Goal: Task Accomplishment & Management: Use online tool/utility

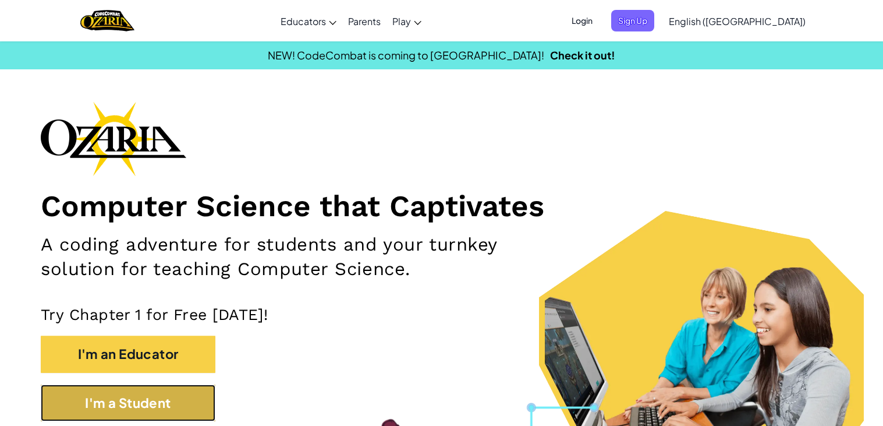
click at [132, 405] on button "I'm a Student" at bounding box center [128, 402] width 175 height 37
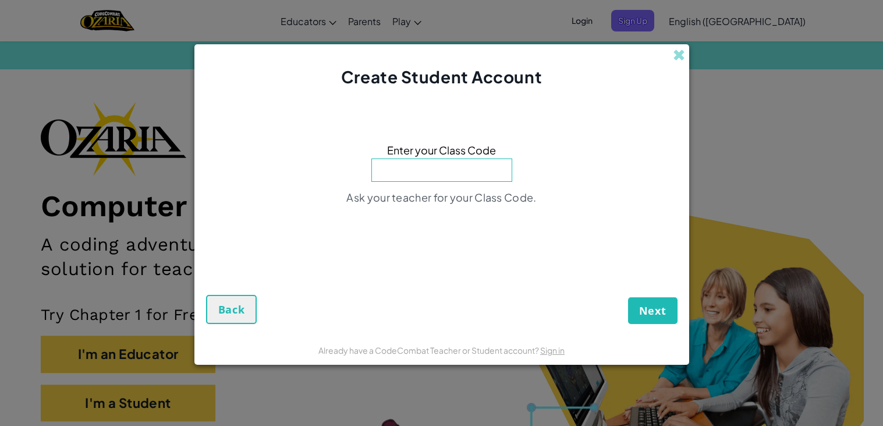
click at [436, 165] on input at bounding box center [442, 169] width 141 height 23
type input "z"
type input "HeavyMoonBox"
click at [628, 297] on button "Next" at bounding box center [652, 310] width 49 height 27
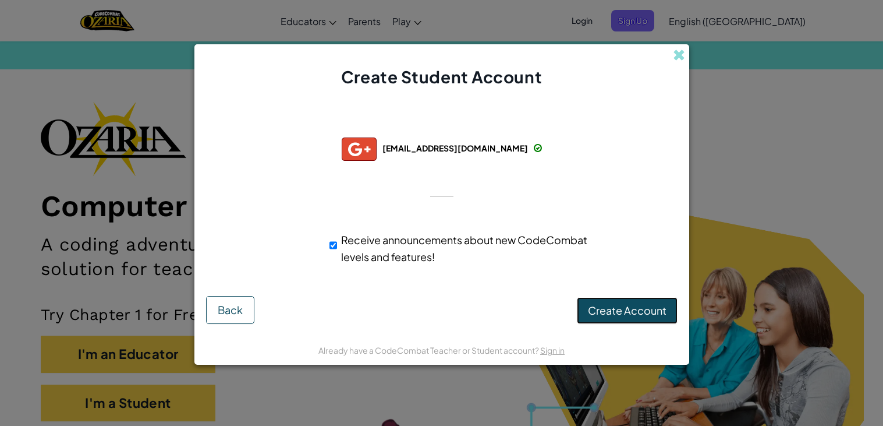
click at [607, 313] on span "Create Account" at bounding box center [627, 309] width 79 height 13
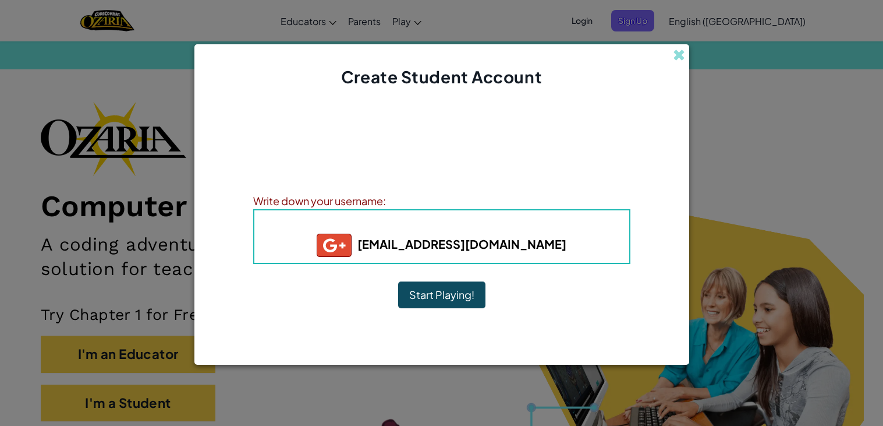
click at [455, 295] on button "Start Playing!" at bounding box center [441, 294] width 87 height 27
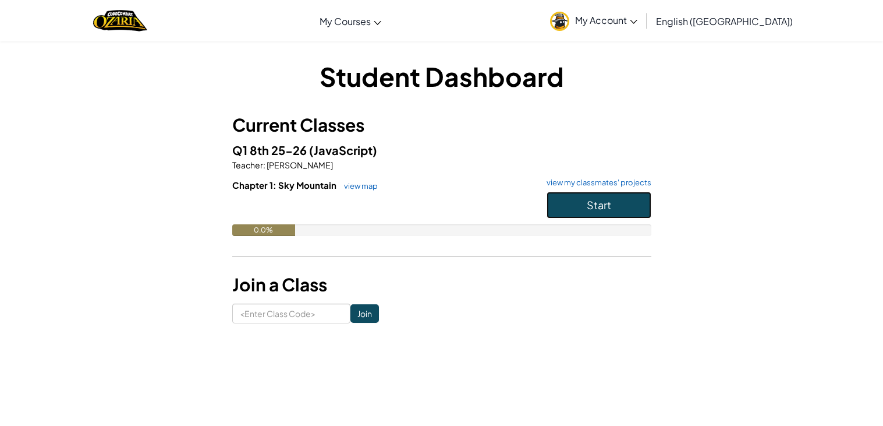
click at [581, 210] on button "Start" at bounding box center [599, 205] width 105 height 27
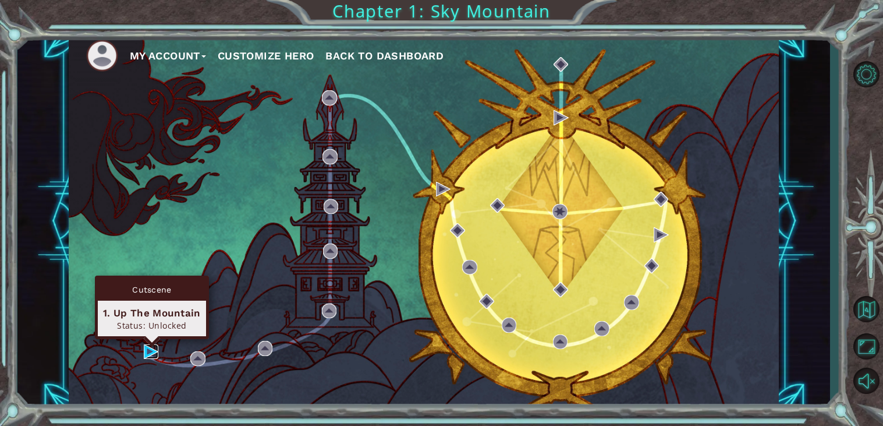
click at [147, 354] on img at bounding box center [151, 351] width 15 height 15
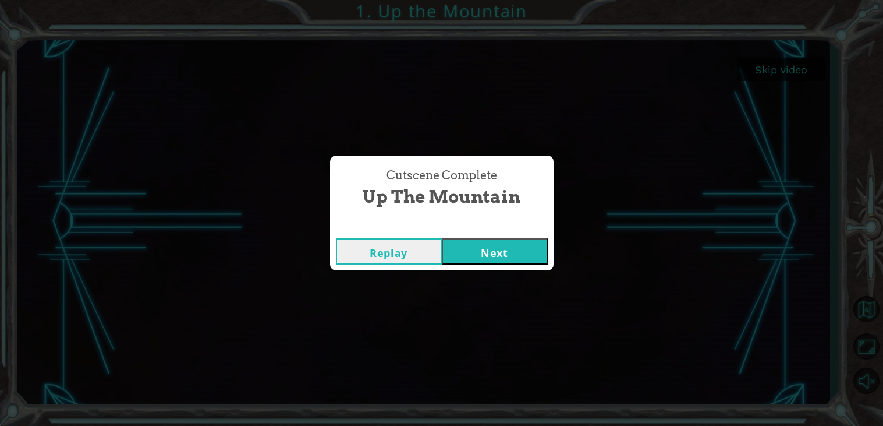
click at [508, 258] on button "Next" at bounding box center [495, 251] width 106 height 26
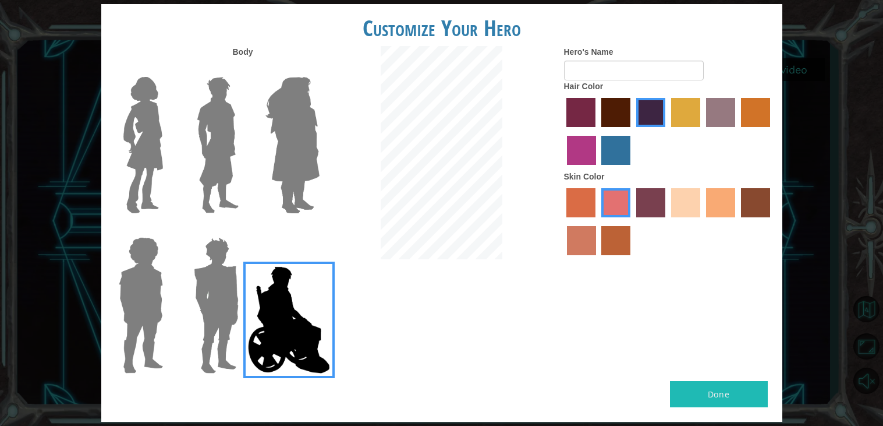
click at [624, 119] on label "maroon hair color" at bounding box center [616, 112] width 29 height 29
click at [597, 131] on input "maroon hair color" at bounding box center [597, 131] width 0 height 0
click at [762, 210] on label "karma skin color" at bounding box center [755, 202] width 29 height 29
click at [737, 221] on input "karma skin color" at bounding box center [737, 221] width 0 height 0
click at [581, 153] on label "medium red violet hair color" at bounding box center [581, 150] width 29 height 29
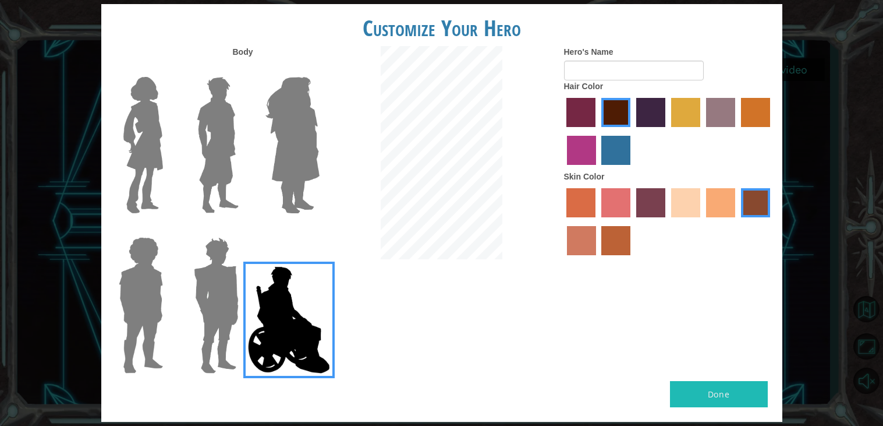
click at [772, 131] on input "medium red violet hair color" at bounding box center [772, 131] width 0 height 0
click at [629, 76] on input "Hero's Name" at bounding box center [634, 71] width 140 height 20
type input "sigma"
click at [878, 197] on div "Customize Your Hero Body Hero's Name sigma Hair Color Skin Color Done" at bounding box center [441, 213] width 883 height 426
click at [729, 398] on button "Done" at bounding box center [719, 394] width 98 height 26
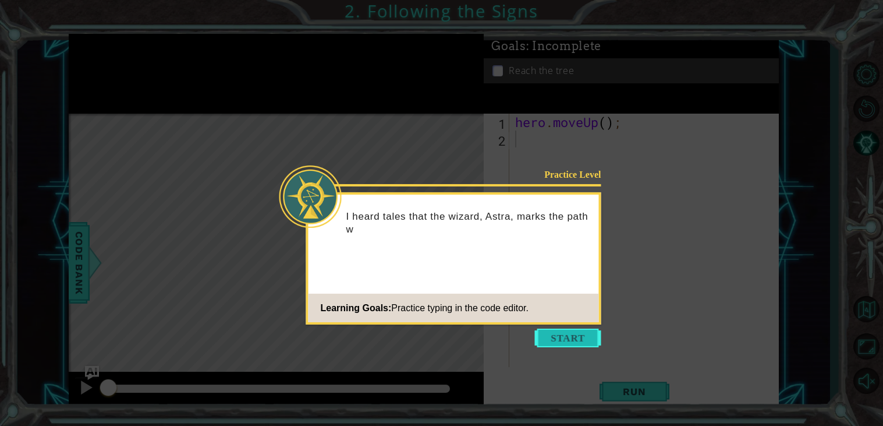
click at [565, 332] on button "Start" at bounding box center [568, 337] width 66 height 19
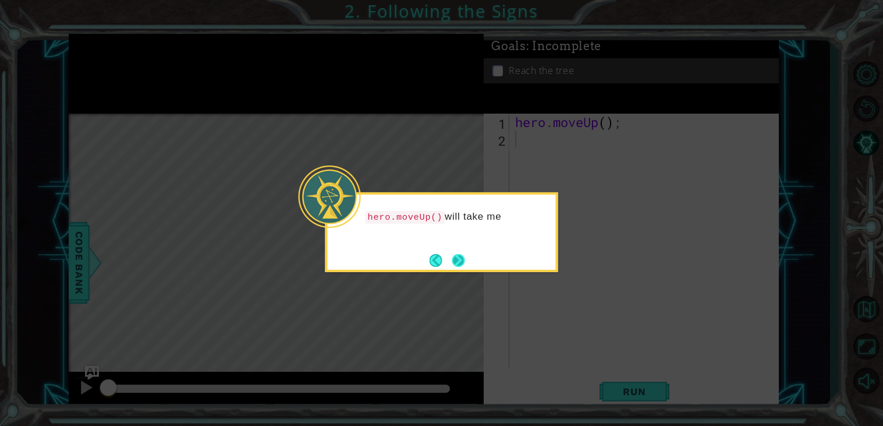
click at [460, 266] on button "Next" at bounding box center [458, 260] width 13 height 13
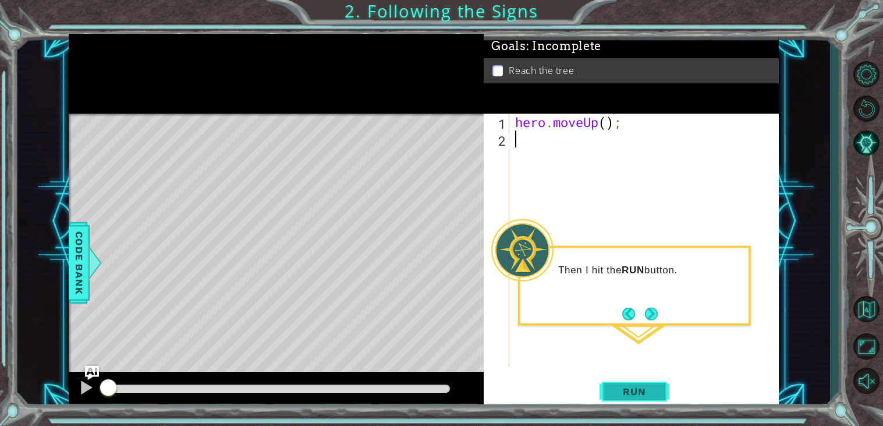
click at [629, 399] on button "Run" at bounding box center [635, 392] width 70 height 30
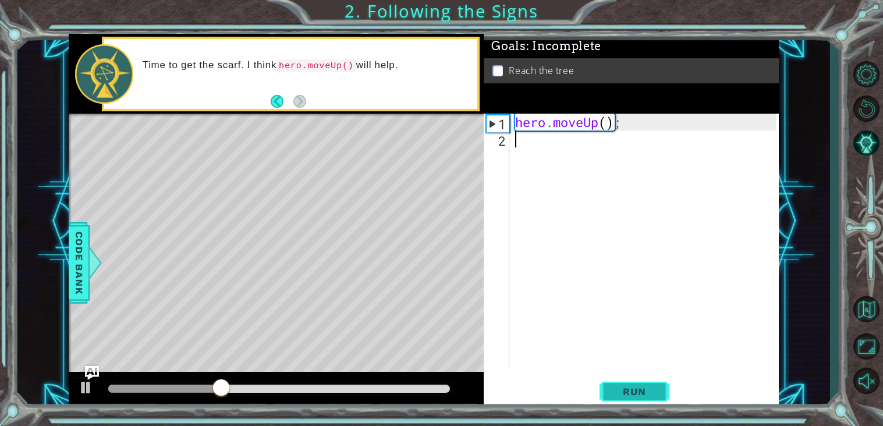
click at [629, 390] on span "Run" at bounding box center [634, 392] width 46 height 12
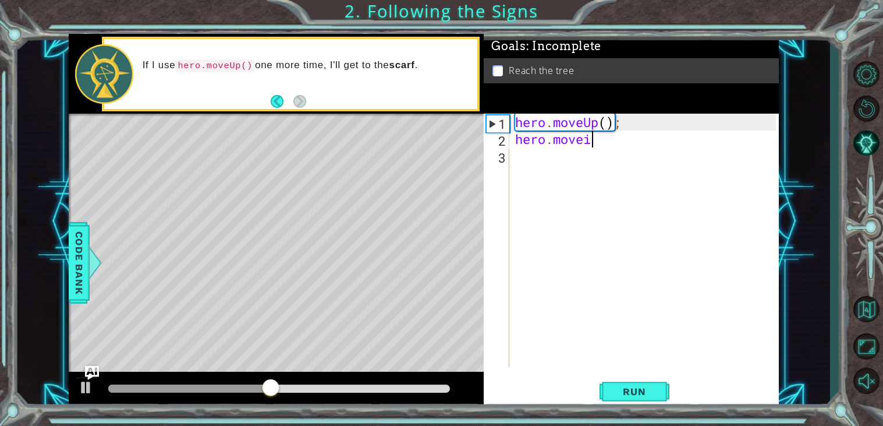
scroll to position [0, 2]
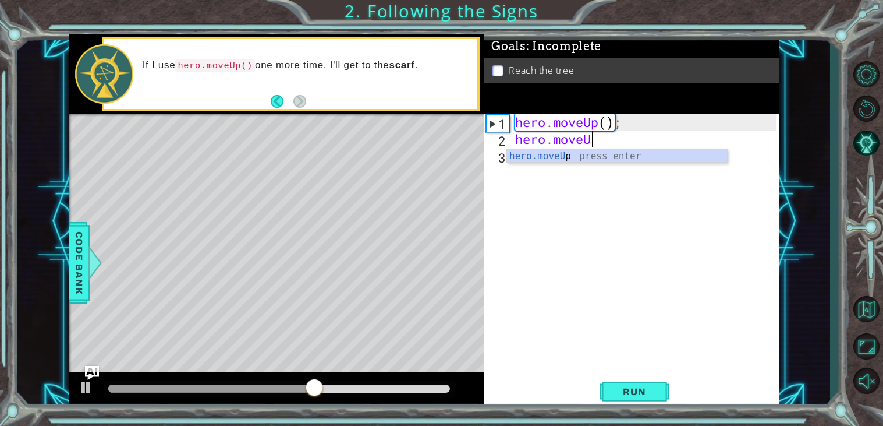
type textarea "hero.moveUp"
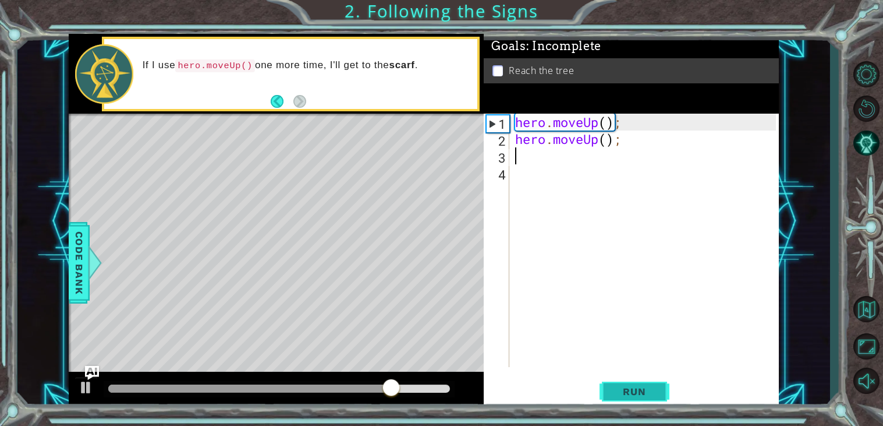
click at [627, 394] on span "Run" at bounding box center [634, 392] width 46 height 12
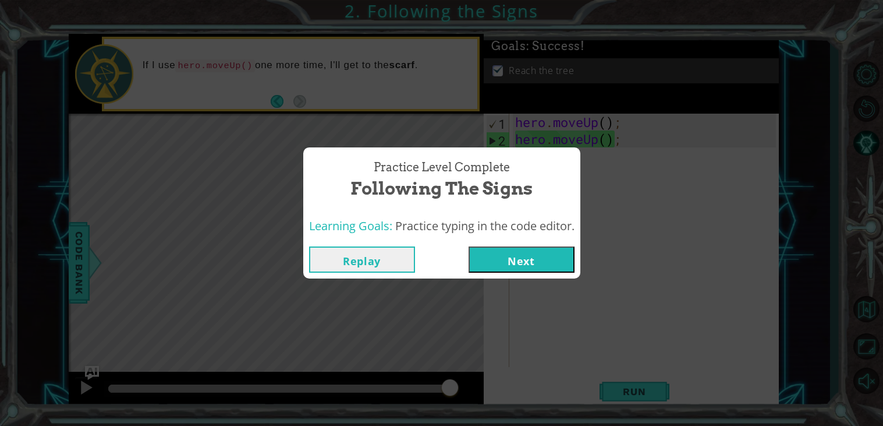
click at [536, 250] on button "Next" at bounding box center [522, 259] width 106 height 26
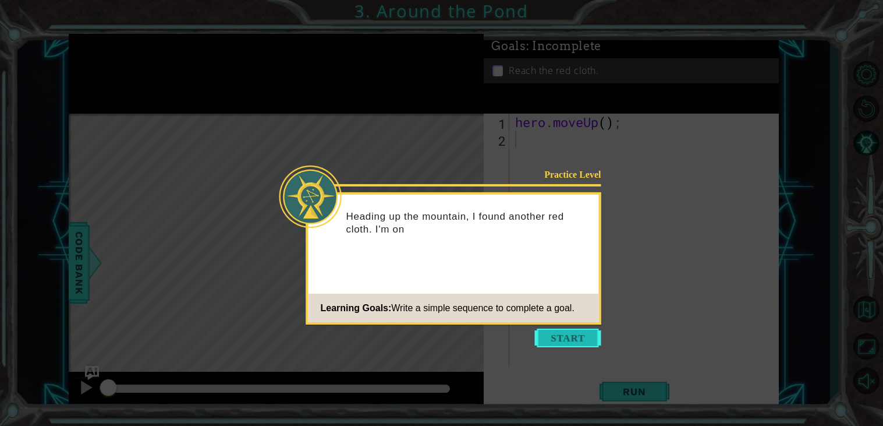
click at [559, 338] on button "Start" at bounding box center [568, 337] width 66 height 19
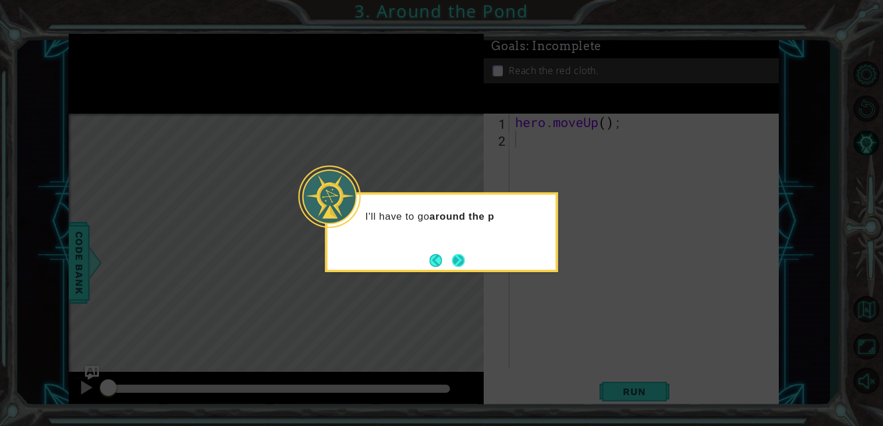
click at [457, 261] on button "Next" at bounding box center [458, 260] width 13 height 13
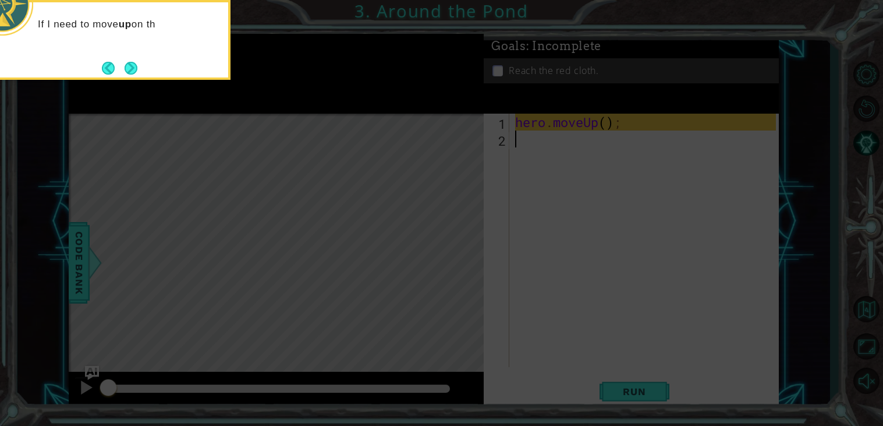
click at [457, 261] on icon at bounding box center [441, 63] width 883 height 724
click at [270, 139] on icon at bounding box center [441, 63] width 883 height 724
click at [133, 70] on button "Next" at bounding box center [131, 68] width 13 height 13
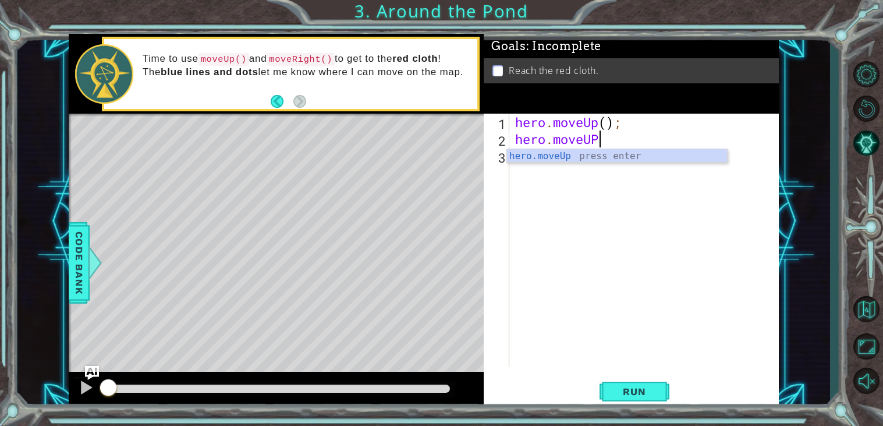
scroll to position [0, 3]
type textarea "hero.moveUP"
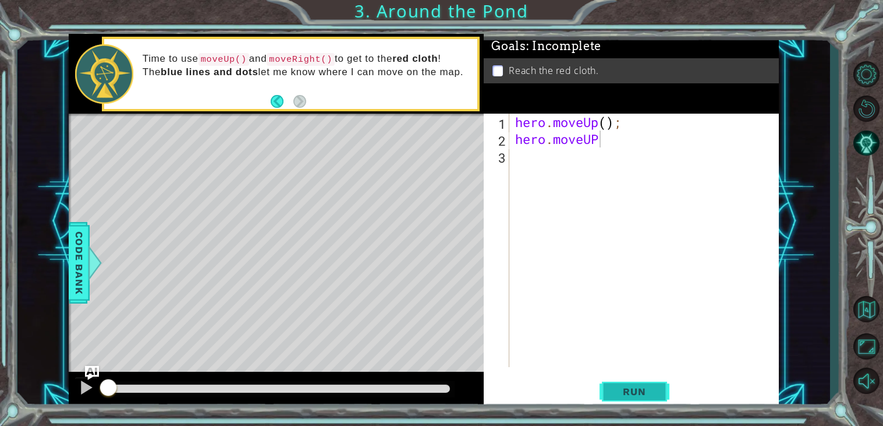
click at [652, 398] on button "Run" at bounding box center [635, 392] width 70 height 30
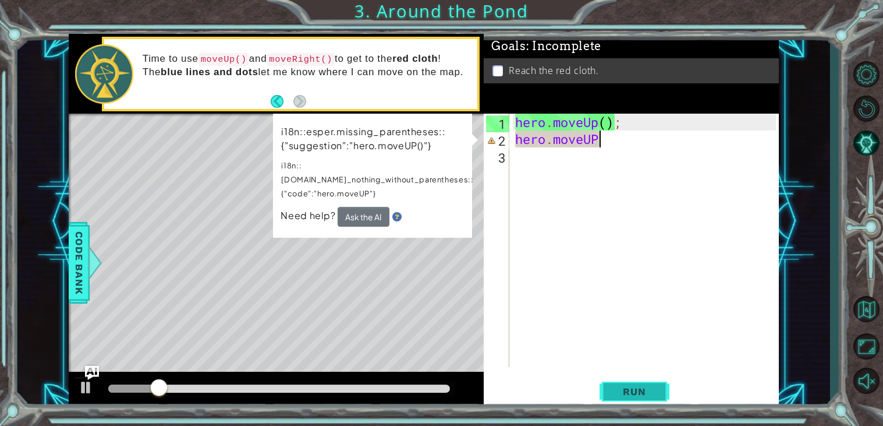
click at [636, 393] on span "Run" at bounding box center [634, 392] width 46 height 12
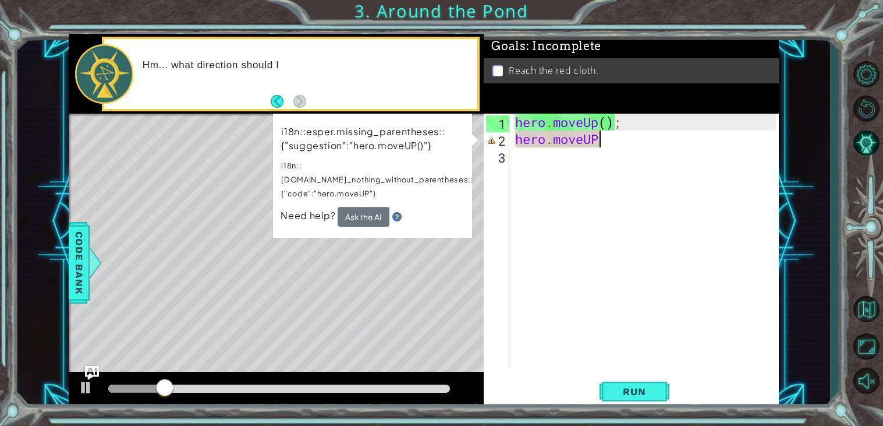
click at [625, 146] on div "hero . moveUp ( ) ; hero . moveUP" at bounding box center [647, 257] width 269 height 287
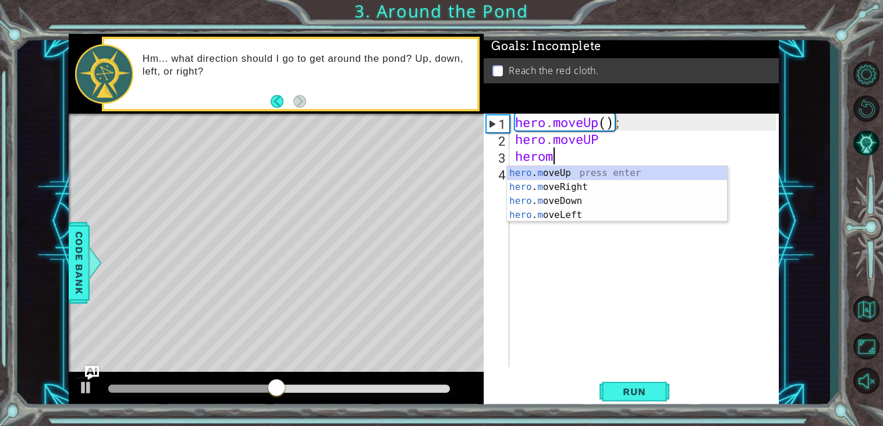
scroll to position [0, 1]
type textarea "hero.m"
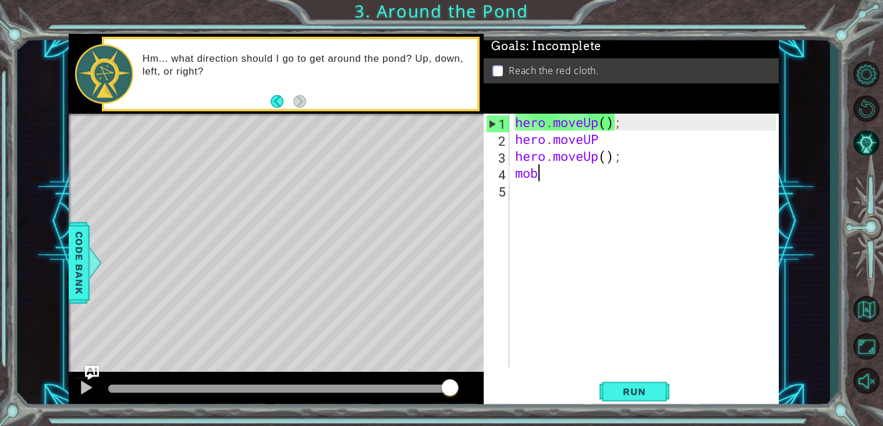
scroll to position [0, 0]
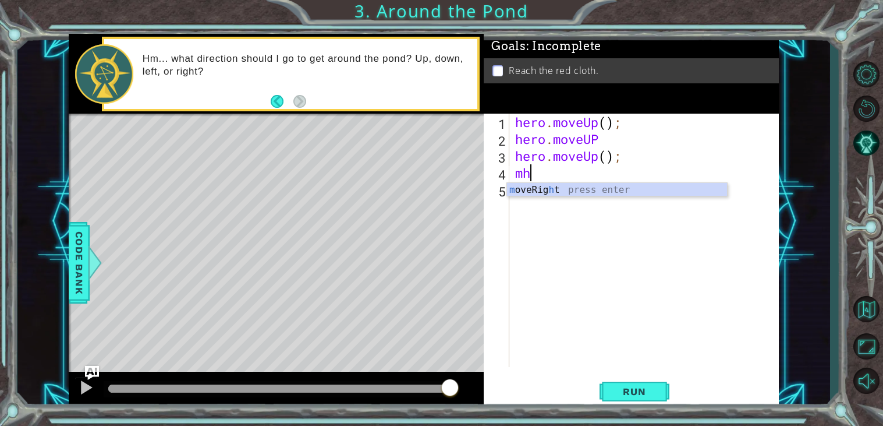
type textarea "m"
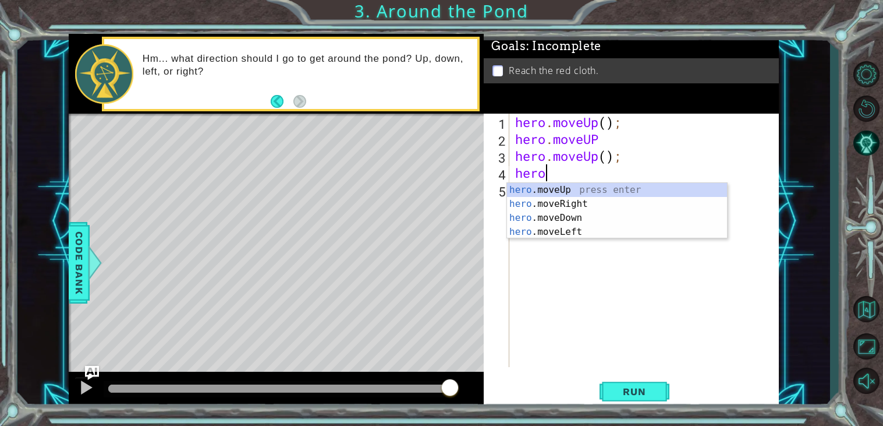
scroll to position [0, 1]
type textarea "hero.mover"
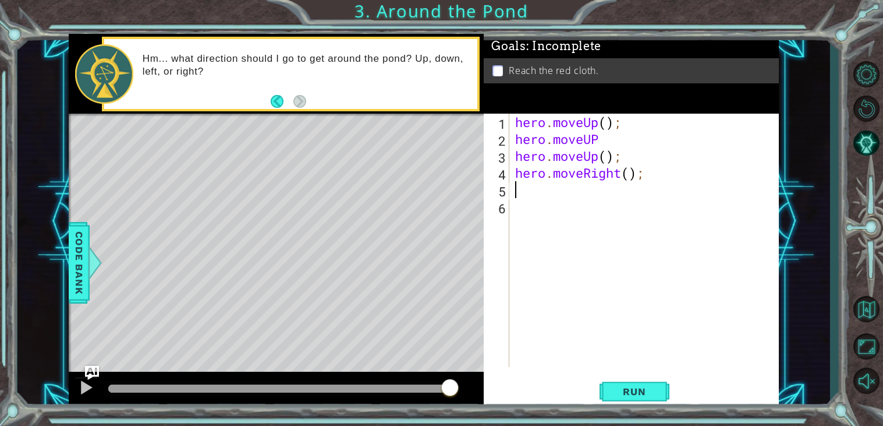
scroll to position [0, 0]
type textarea "m"
type textarea "mo"
click at [629, 387] on span "Run" at bounding box center [634, 392] width 46 height 12
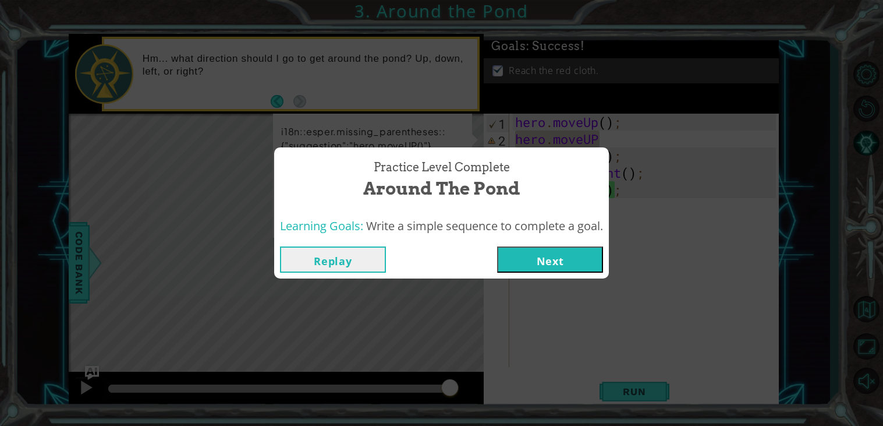
click at [528, 259] on button "Next" at bounding box center [550, 259] width 106 height 26
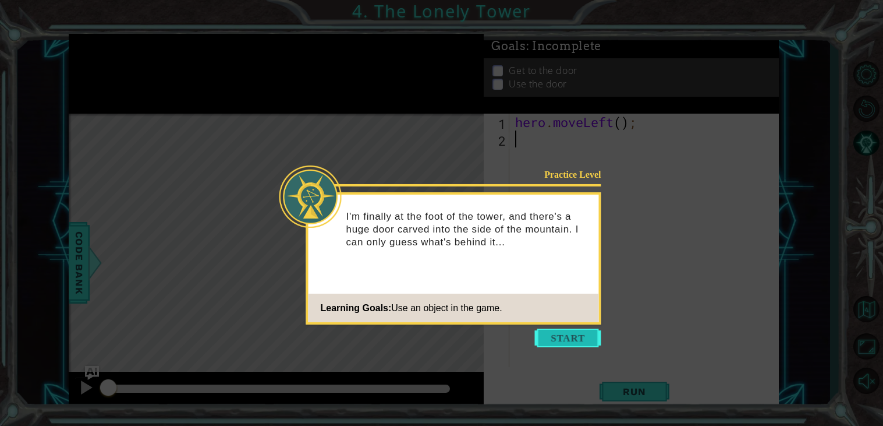
click at [574, 333] on button "Start" at bounding box center [568, 337] width 66 height 19
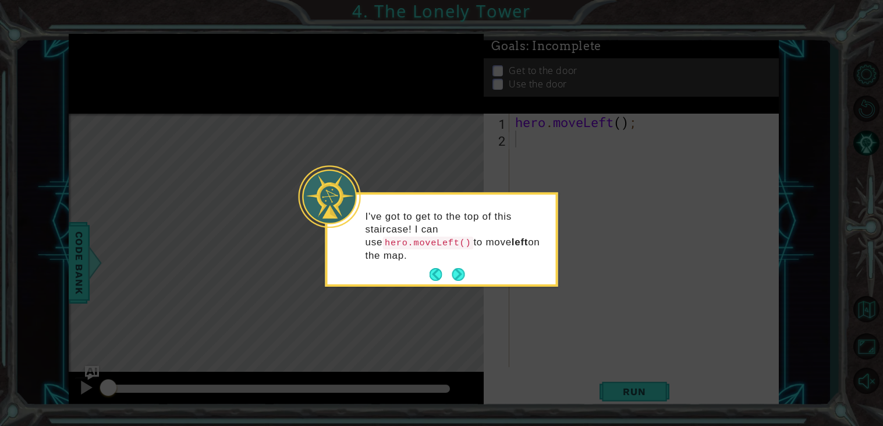
click at [574, 333] on icon at bounding box center [441, 213] width 883 height 426
click at [458, 273] on button "Next" at bounding box center [458, 274] width 13 height 13
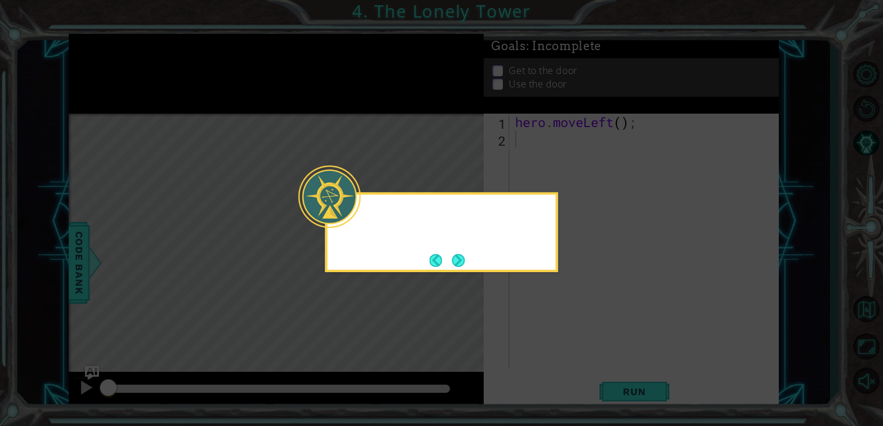
click at [458, 273] on icon at bounding box center [441, 213] width 883 height 426
click at [462, 267] on button "Next" at bounding box center [458, 260] width 13 height 13
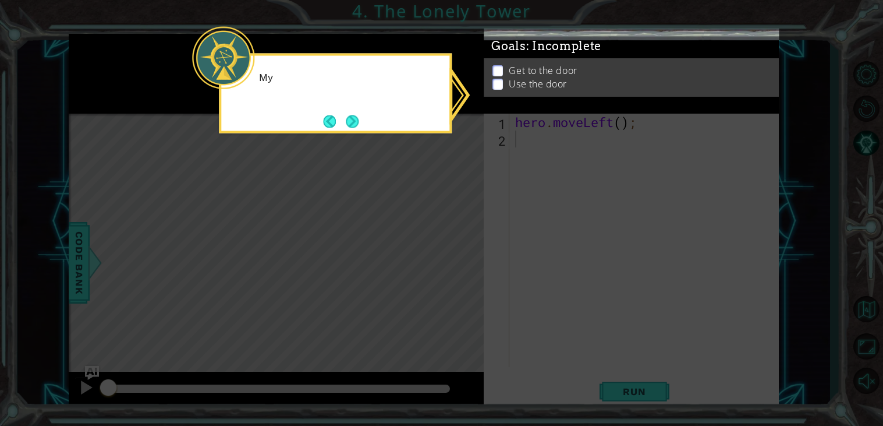
click at [464, 263] on icon at bounding box center [441, 213] width 883 height 426
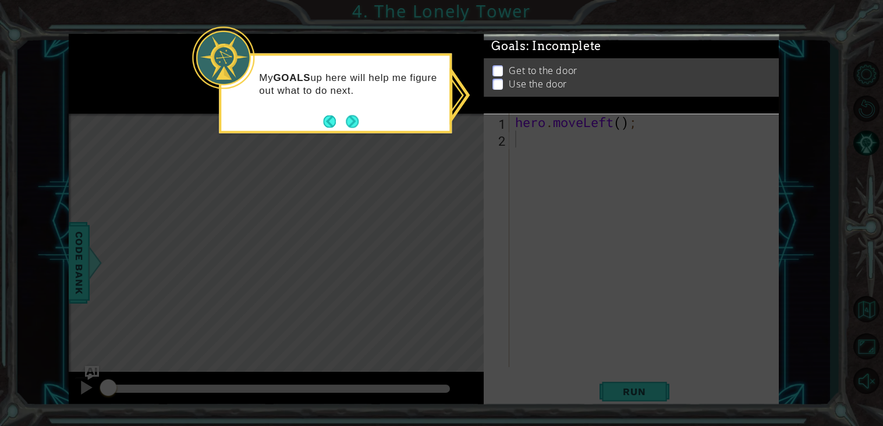
click at [494, 77] on p at bounding box center [498, 71] width 10 height 11
click at [359, 119] on button "Next" at bounding box center [352, 121] width 13 height 13
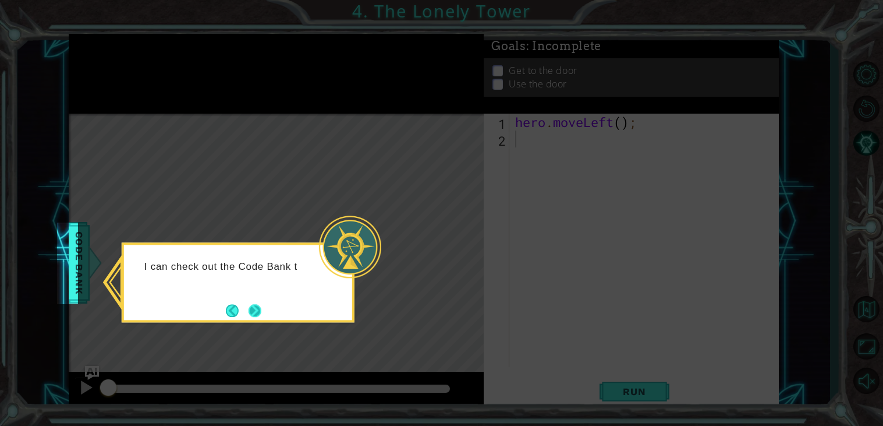
click at [261, 304] on button "Next" at bounding box center [255, 310] width 13 height 13
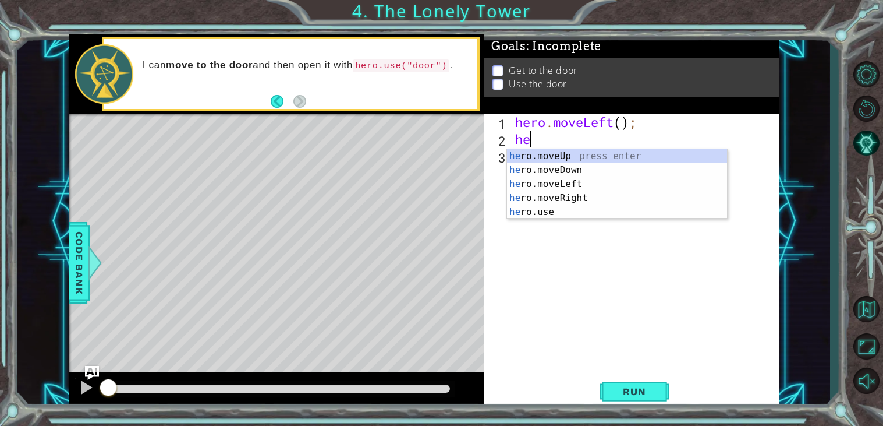
type textarea "h"
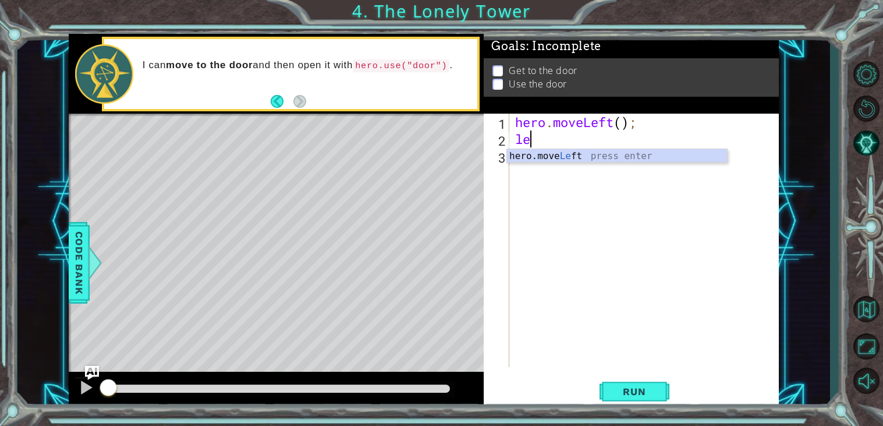
type textarea "lef"
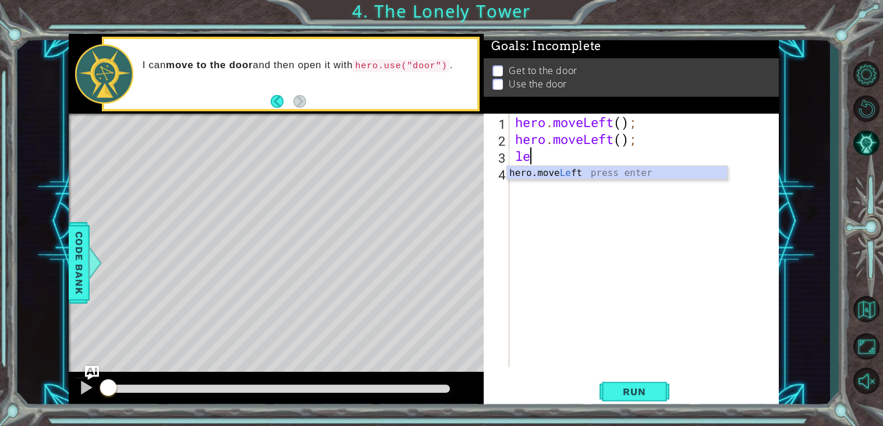
type textarea "lef"
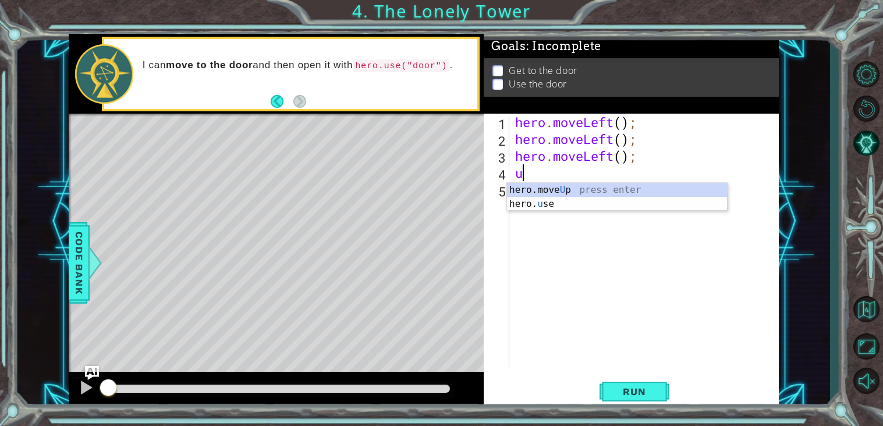
type textarea "up"
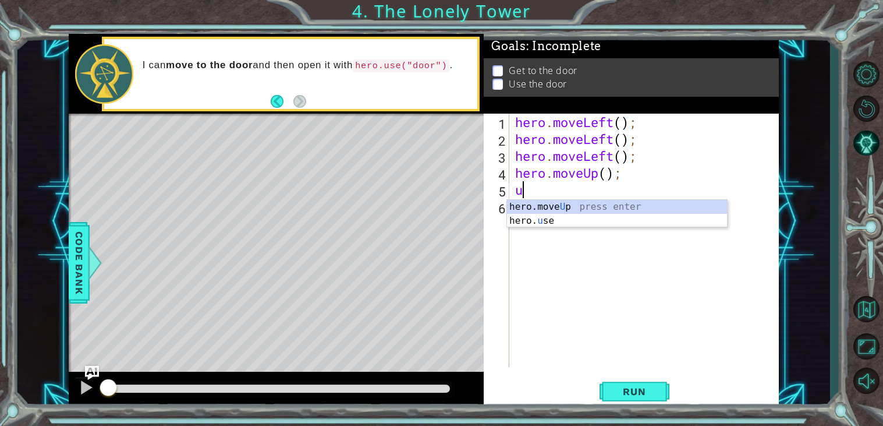
type textarea "up"
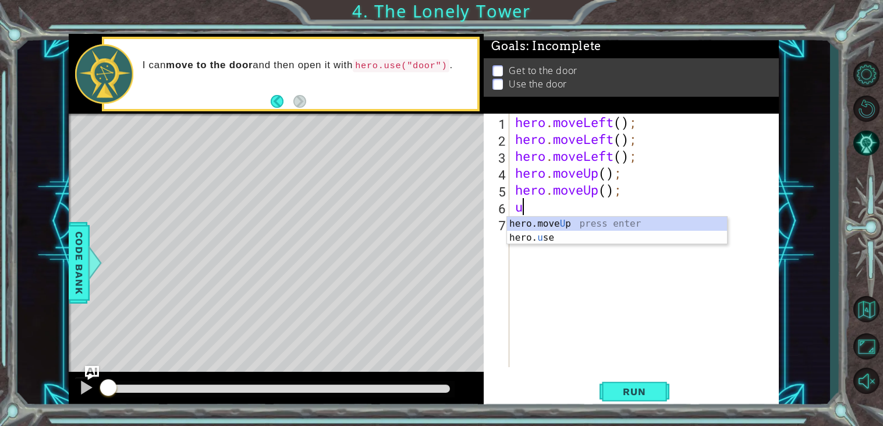
type textarea "up"
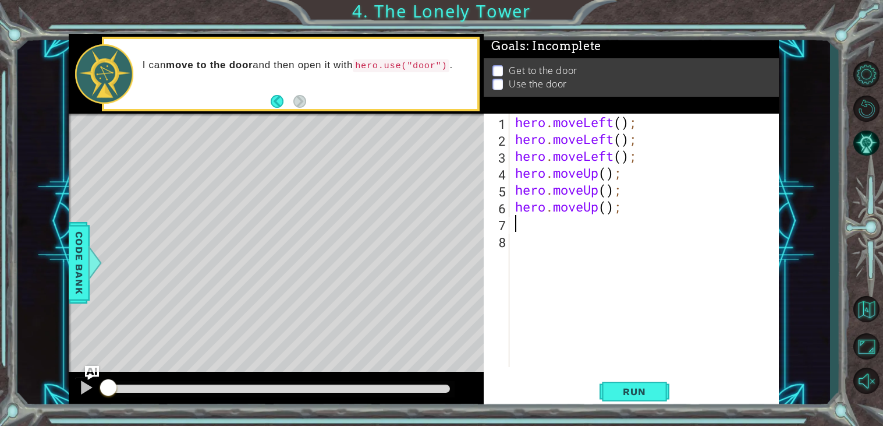
type textarea "r"
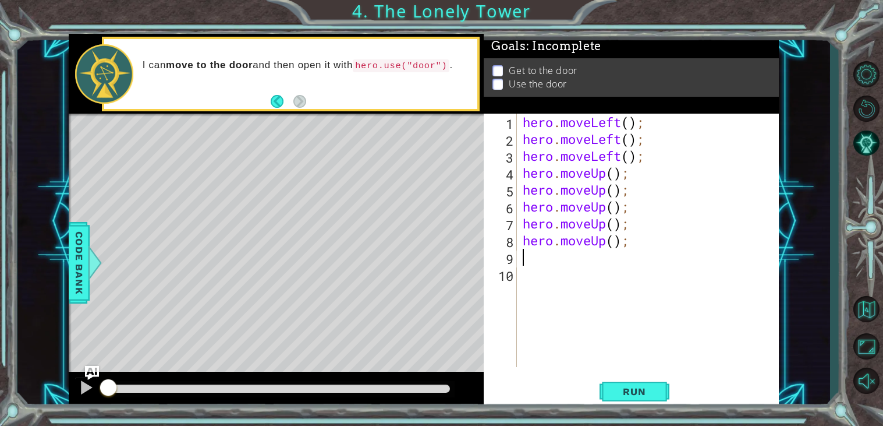
type textarea "r"
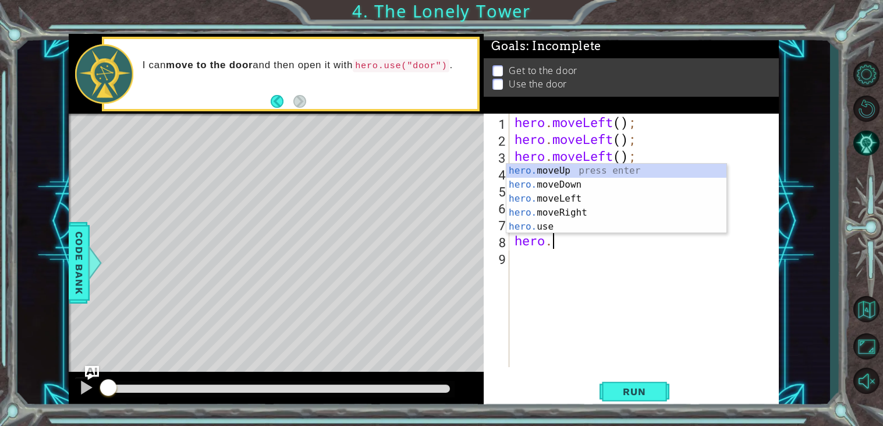
type textarea "h"
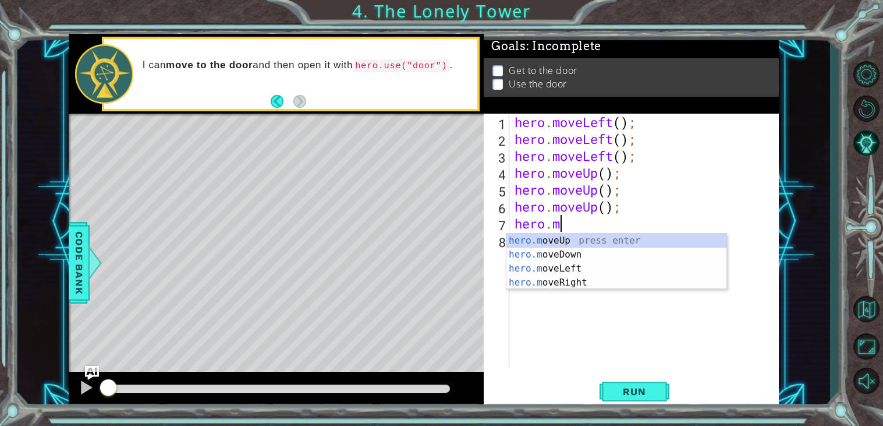
type textarea "h"
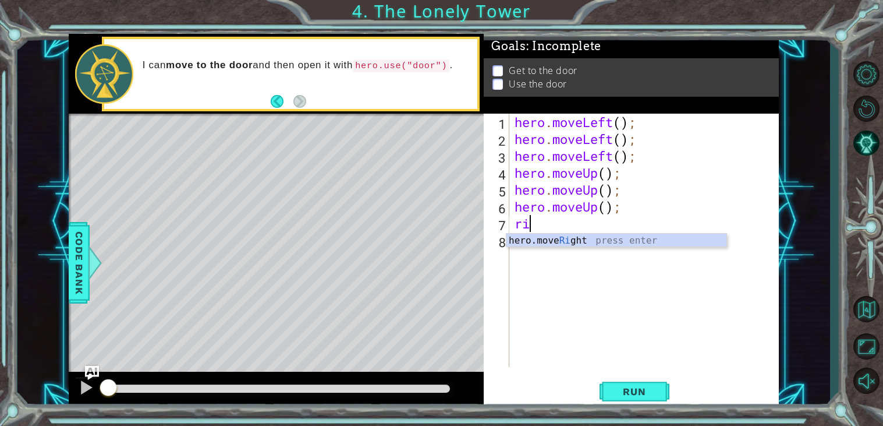
type textarea "rig"
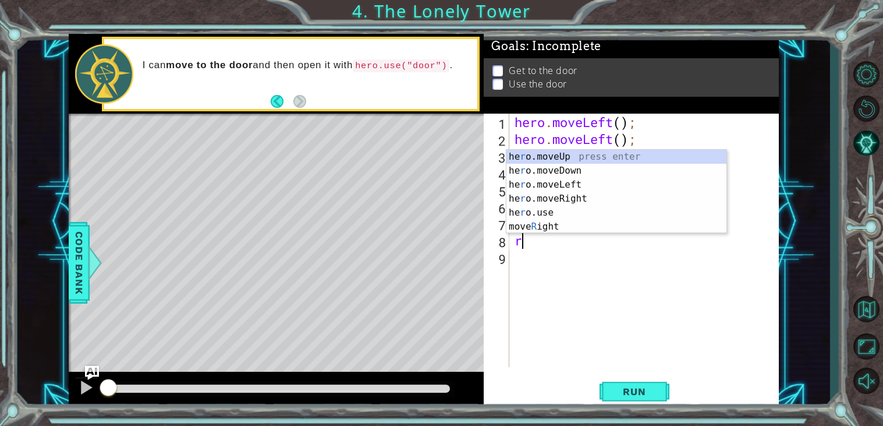
type textarea "rig"
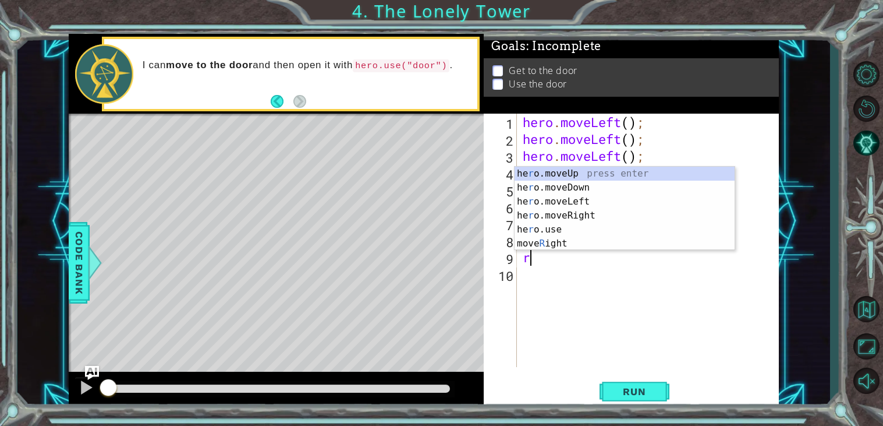
type textarea "ri"
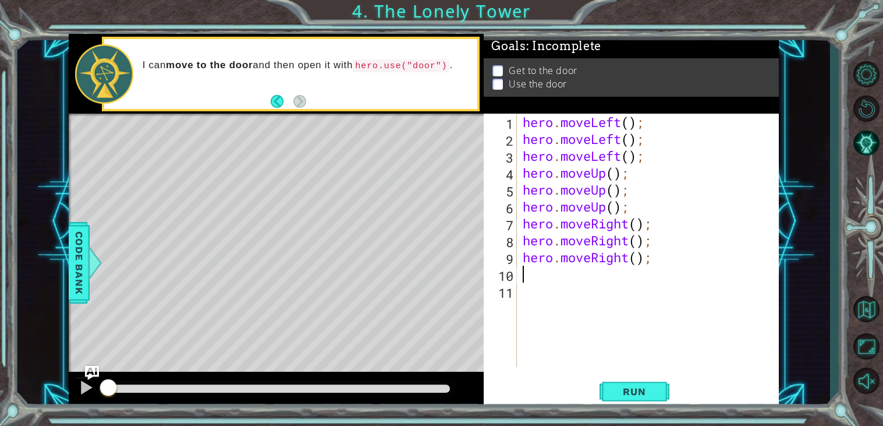
type textarea "m"
click at [637, 390] on span "Run" at bounding box center [634, 392] width 46 height 12
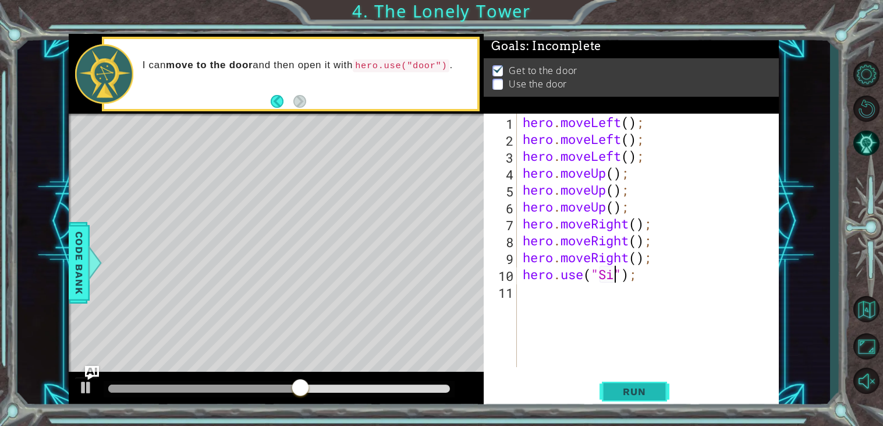
scroll to position [0, 4]
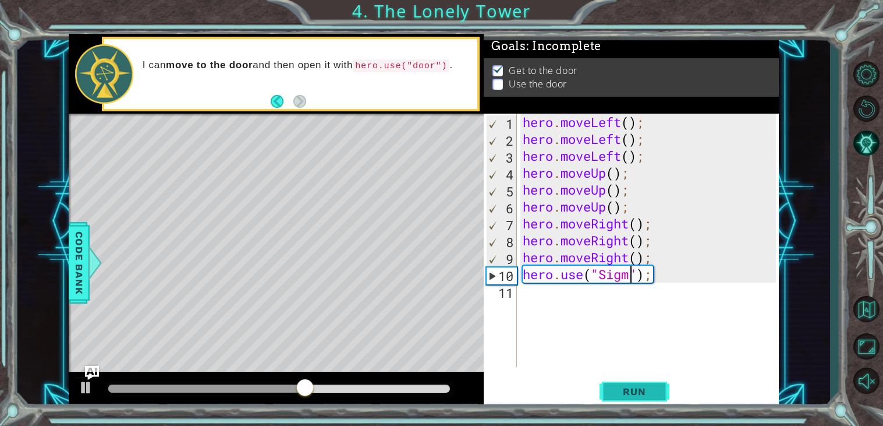
type textarea "hero.use("Sigma");"
click at [598, 390] on div "Run" at bounding box center [634, 392] width 295 height 30
click at [605, 393] on button "Run" at bounding box center [635, 392] width 70 height 30
click at [611, 280] on div "hero . moveLeft ( ) ; hero . moveLeft ( ) ; hero . moveLeft ( ) ; hero . moveUp…" at bounding box center [652, 257] width 262 height 287
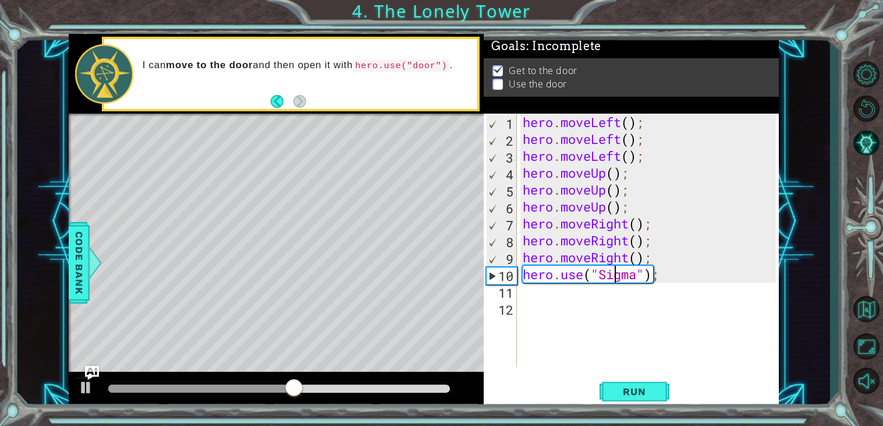
click at [611, 280] on div "hero . moveLeft ( ) ; hero . moveLeft ( ) ; hero . moveLeft ( ) ; hero . moveUp…" at bounding box center [652, 257] width 262 height 287
type textarea "hero.use("door\");"
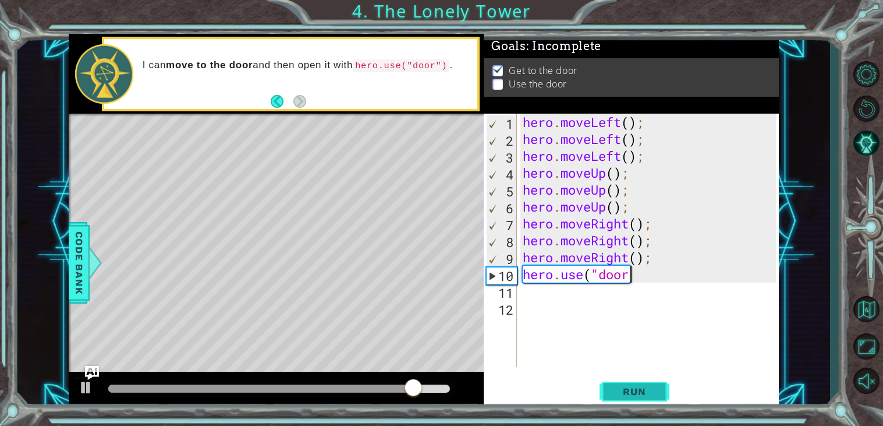
click at [637, 390] on span "Run" at bounding box center [634, 392] width 46 height 12
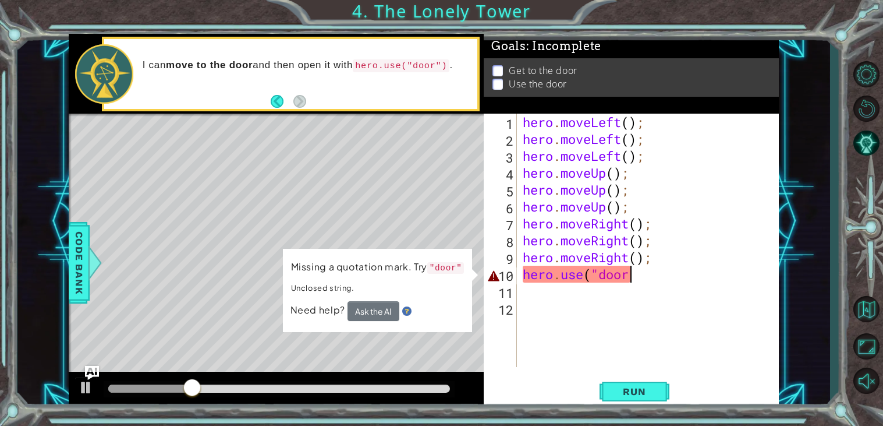
click at [649, 281] on div "hero . moveLeft ( ) ; hero . moveLeft ( ) ; hero . moveLeft ( ) ; hero . moveUp…" at bounding box center [652, 257] width 262 height 287
type textarea "hero.uiise"
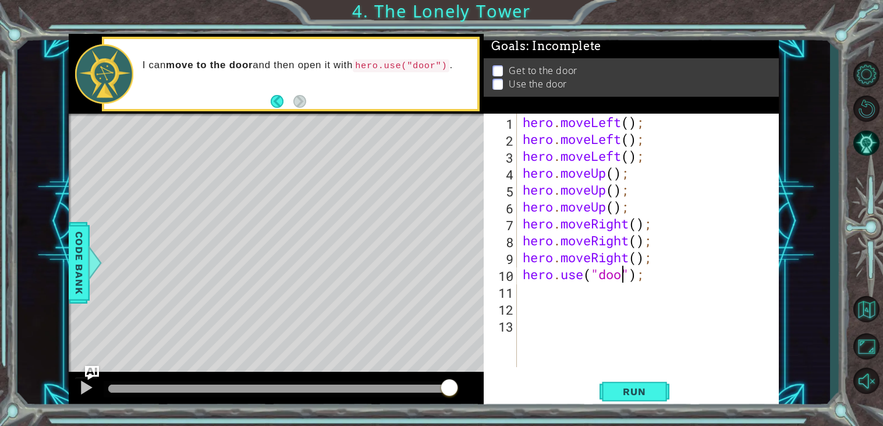
scroll to position [0, 4]
type textarea "hero.use("door");"
click at [635, 386] on span "Run" at bounding box center [634, 392] width 46 height 12
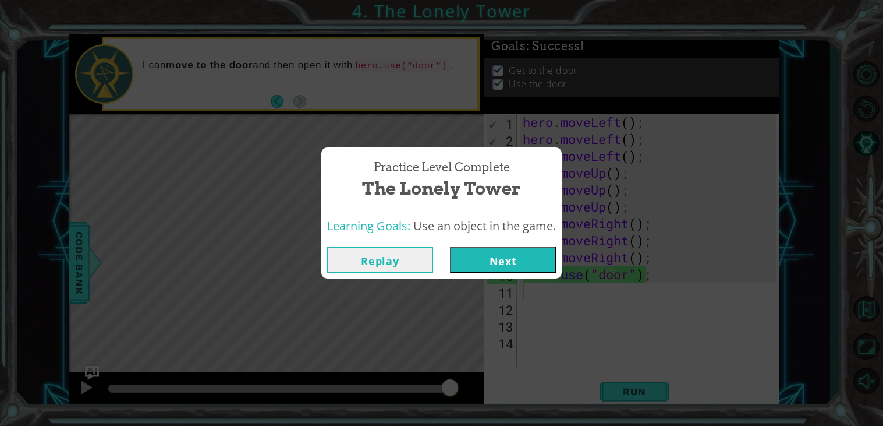
click at [491, 267] on button "Next" at bounding box center [503, 259] width 106 height 26
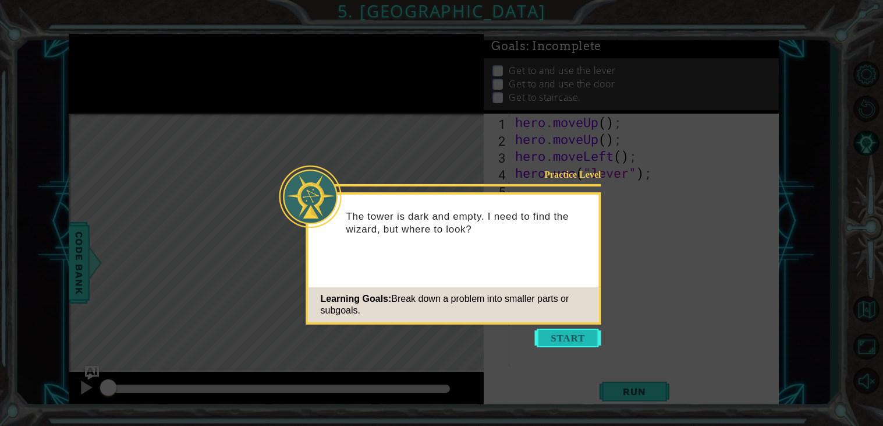
click at [576, 341] on button "Start" at bounding box center [568, 337] width 66 height 19
